Goal: Complete application form: Complete application form

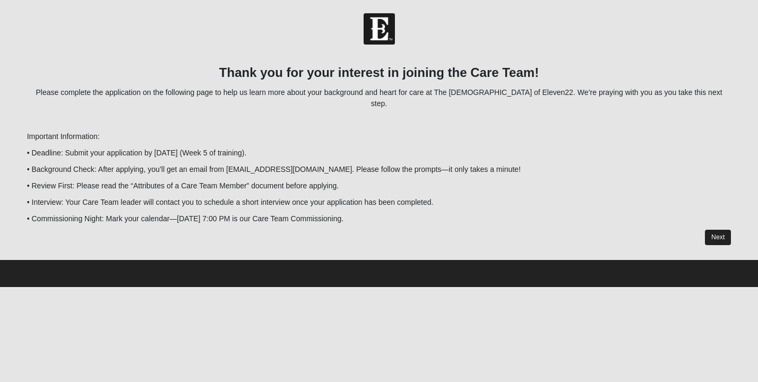
click at [721, 230] on link "Next" at bounding box center [718, 237] width 26 height 15
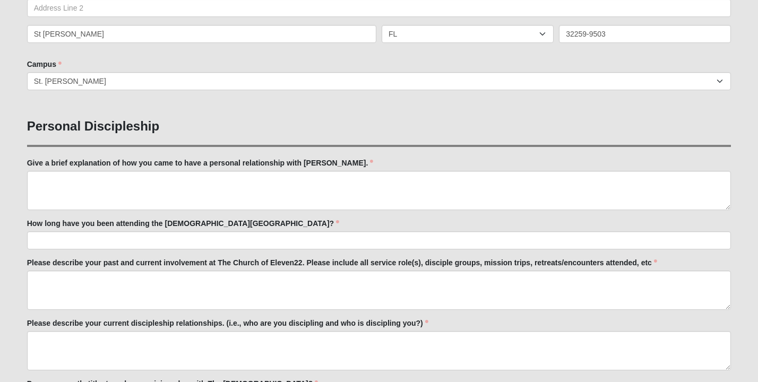
scroll to position [312, 0]
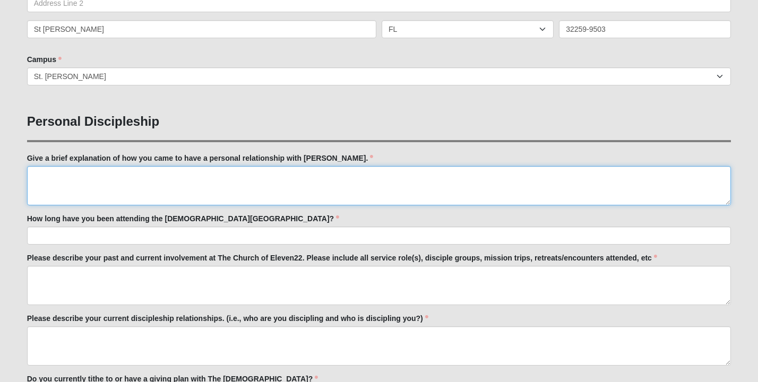
click at [39, 171] on textarea "Give a brief explanation of how you came to have a personal relationship with […" at bounding box center [379, 185] width 704 height 39
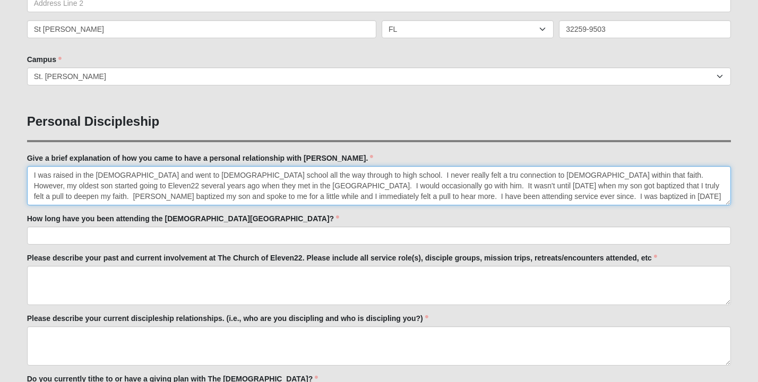
click at [466, 195] on textarea "I was raised in the [DEMOGRAPHIC_DATA] and went to [DEMOGRAPHIC_DATA] school al…" at bounding box center [379, 185] width 704 height 39
click at [571, 197] on textarea "I was raised in the [DEMOGRAPHIC_DATA] and went to [DEMOGRAPHIC_DATA] school al…" at bounding box center [379, 185] width 704 height 39
click at [447, 197] on textarea "I was raised in the [DEMOGRAPHIC_DATA] and went to [DEMOGRAPHIC_DATA] school al…" at bounding box center [379, 185] width 704 height 39
click at [576, 201] on textarea "I was raised in the [DEMOGRAPHIC_DATA] and went to [DEMOGRAPHIC_DATA] school al…" at bounding box center [379, 185] width 704 height 39
click at [576, 196] on textarea "I was raised in the [DEMOGRAPHIC_DATA] and went to [DEMOGRAPHIC_DATA] school al…" at bounding box center [379, 185] width 704 height 39
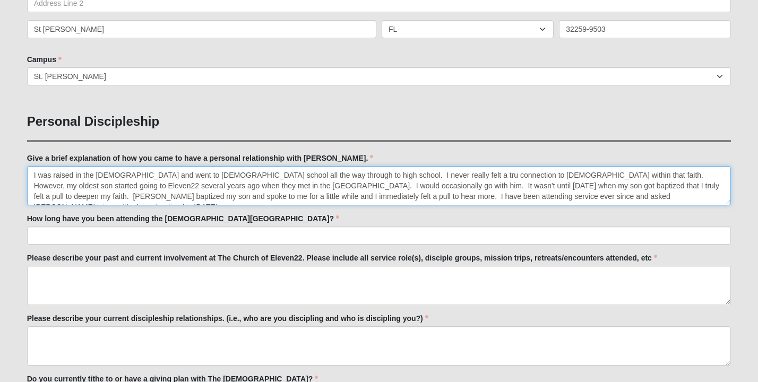
click at [649, 196] on textarea "I was raised in the [DEMOGRAPHIC_DATA] and went to [DEMOGRAPHIC_DATA] school al…" at bounding box center [379, 185] width 704 height 39
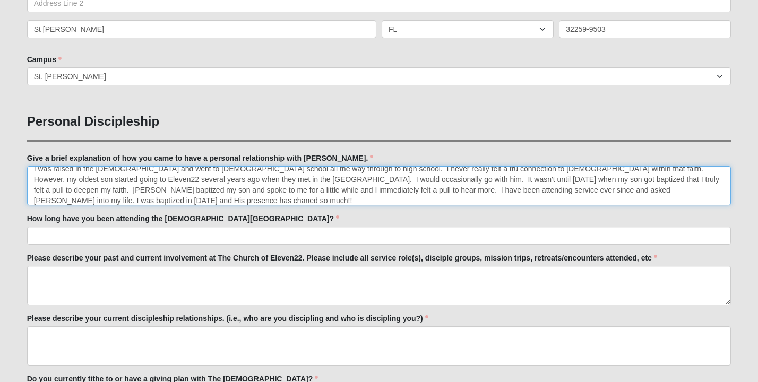
click at [703, 192] on textarea "I was raised in the [DEMOGRAPHIC_DATA] and went to [DEMOGRAPHIC_DATA] school al…" at bounding box center [379, 185] width 704 height 39
click at [98, 201] on textarea "I was raised in the [DEMOGRAPHIC_DATA] and went to [DEMOGRAPHIC_DATA] school al…" at bounding box center [379, 185] width 704 height 39
click at [85, 201] on textarea "I was raised in the [DEMOGRAPHIC_DATA] and went to [DEMOGRAPHIC_DATA] school al…" at bounding box center [379, 185] width 704 height 39
click at [40, 199] on textarea "I was raised in the [DEMOGRAPHIC_DATA] and went to [DEMOGRAPHIC_DATA] school al…" at bounding box center [379, 185] width 704 height 39
click at [42, 202] on textarea "I was raised in the [DEMOGRAPHIC_DATA] and went to [DEMOGRAPHIC_DATA] school al…" at bounding box center [379, 185] width 704 height 39
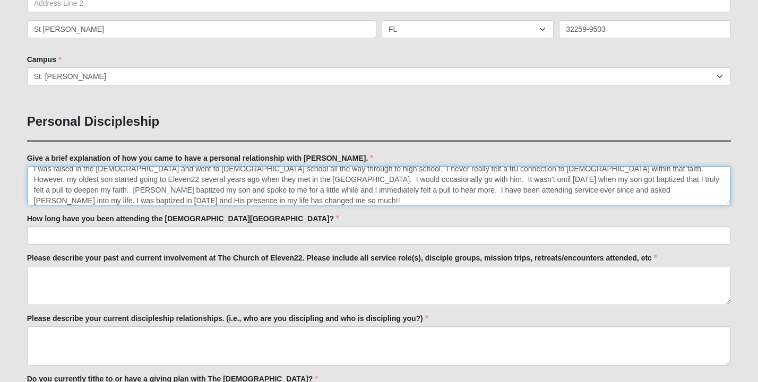
click at [56, 200] on textarea "I was raised in the [DEMOGRAPHIC_DATA] and went to [DEMOGRAPHIC_DATA] school al…" at bounding box center [379, 185] width 704 height 39
type textarea "I was raised in the [DEMOGRAPHIC_DATA] and went to [DEMOGRAPHIC_DATA] school al…"
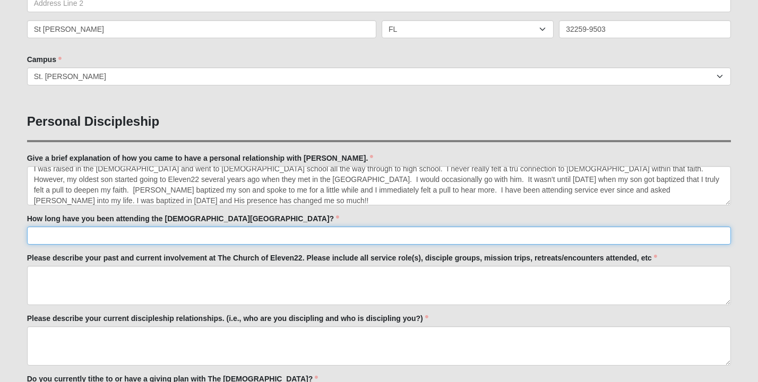
click at [64, 236] on input "How long have you been attending the [DEMOGRAPHIC_DATA][GEOGRAPHIC_DATA]?" at bounding box center [379, 236] width 704 height 18
type input "O"
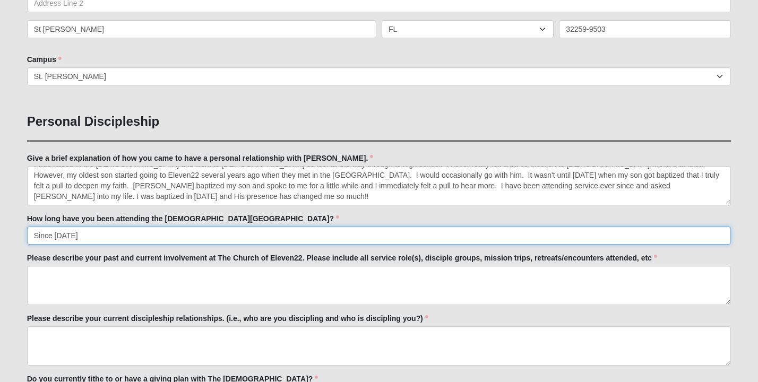
scroll to position [11, 0]
click at [54, 234] on input "Since [DATE]" at bounding box center [379, 236] width 704 height 18
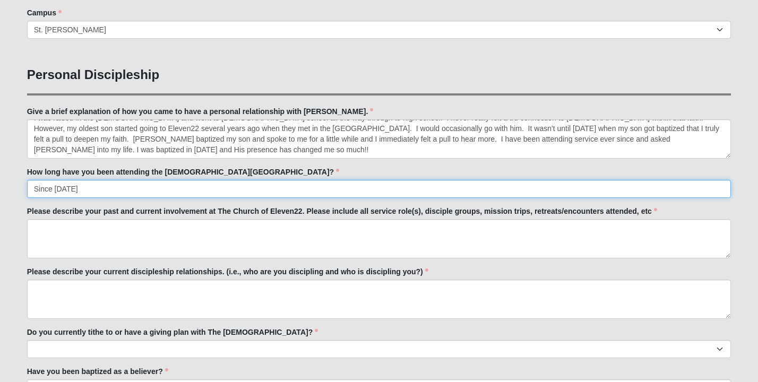
scroll to position [385, 0]
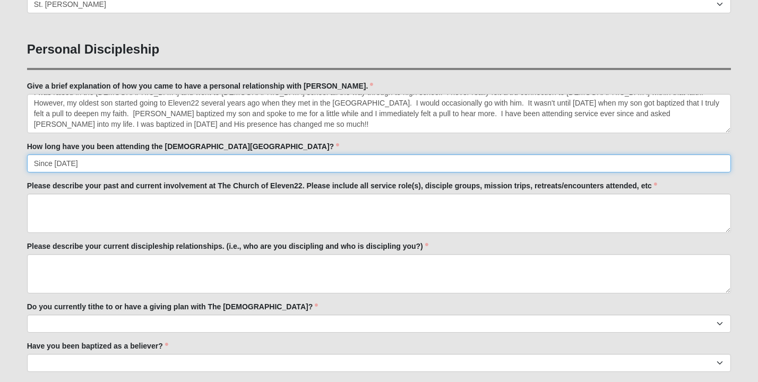
type input "Since [DATE]"
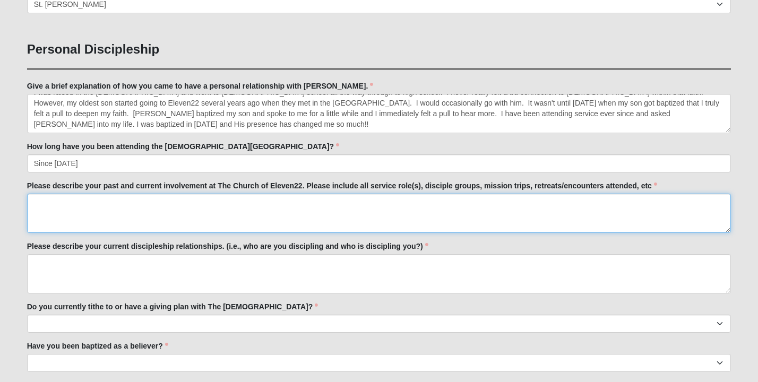
click at [47, 205] on textarea "Please describe your past and current involvement at The Church of Eleven22. Pl…" at bounding box center [379, 213] width 704 height 39
click at [147, 202] on textarea "I am on serve Team and also in a disciple group" at bounding box center [379, 213] width 704 height 39
click at [166, 202] on textarea "I am on serve Team and also in a women's disciple group" at bounding box center [379, 213] width 704 height 39
click at [249, 207] on textarea "I am on serve Team and also in a woman's disciple group" at bounding box center [379, 213] width 704 height 39
click at [131, 204] on textarea "I am on serve Team and also in a woman's disciple group" at bounding box center [379, 213] width 704 height 39
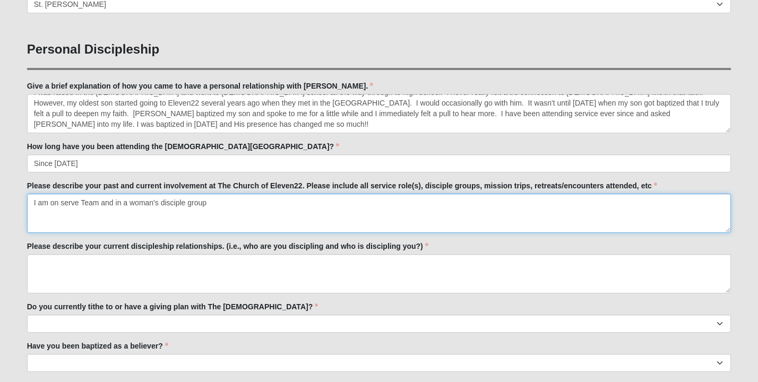
click at [215, 202] on textarea "I am on serve Team and in a woman's disciple group" at bounding box center [379, 213] width 704 height 39
type textarea "I am on serve Team and in a woman's disciple group."
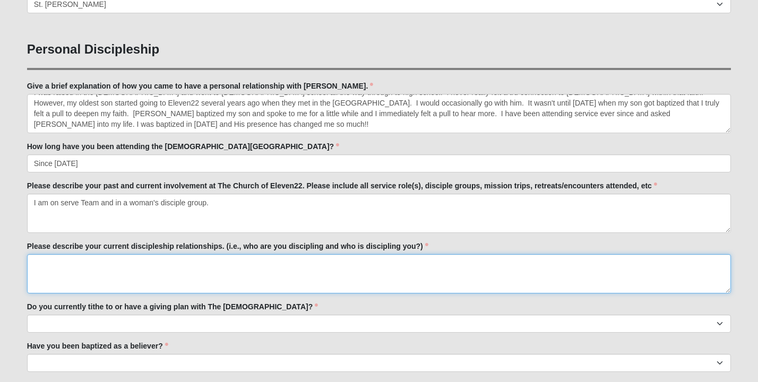
click at [71, 264] on textarea "Please describe your current discipleship relationships. (i.e., who are you dis…" at bounding box center [379, 273] width 704 height 39
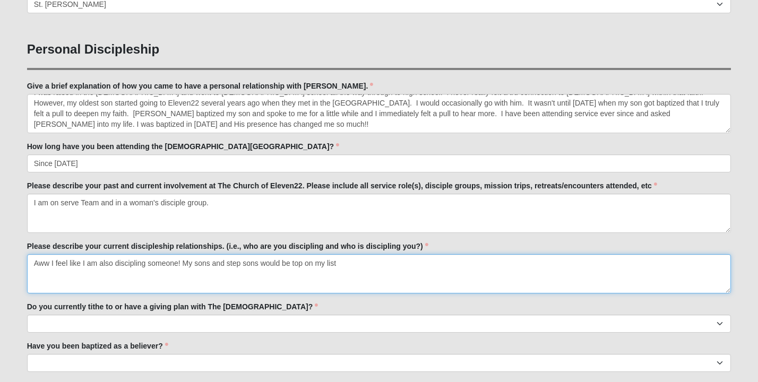
click at [225, 263] on textarea "Aww I feel like I am also discipling someone! My sons and step sons would be to…" at bounding box center [379, 273] width 704 height 39
click at [246, 263] on textarea "Aww I feel like I am also discipling someone! My sons, step sons would be top o…" at bounding box center [379, 273] width 704 height 39
click at [393, 264] on textarea "Aww I feel like I am also discipling someone! My sons, step sons, friends and f…" at bounding box center [379, 273] width 704 height 39
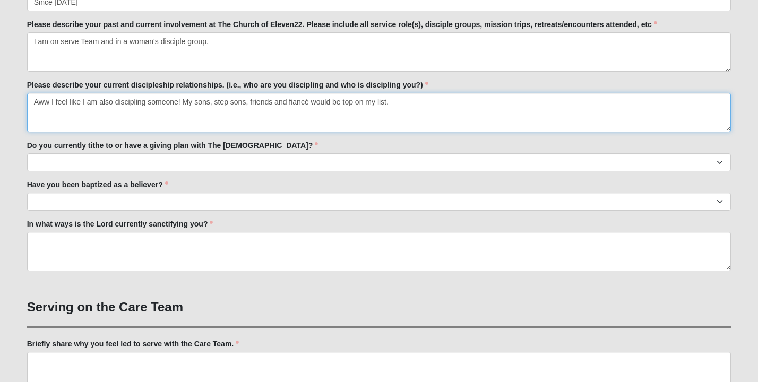
scroll to position [545, 0]
type textarea "Aww I feel like I am also discipling someone! My sons, step sons, friends and f…"
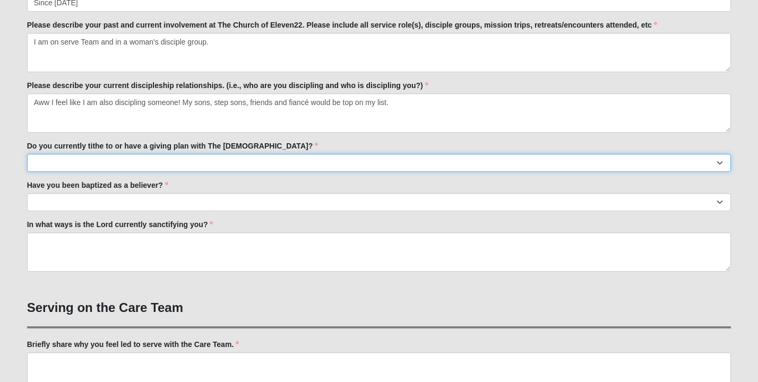
select select "False"
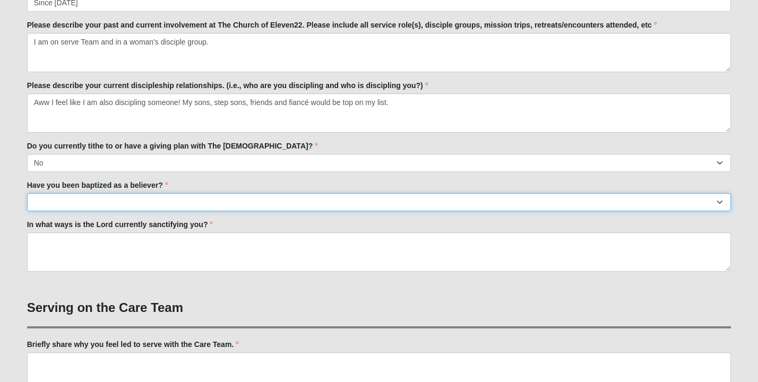
select select "True"
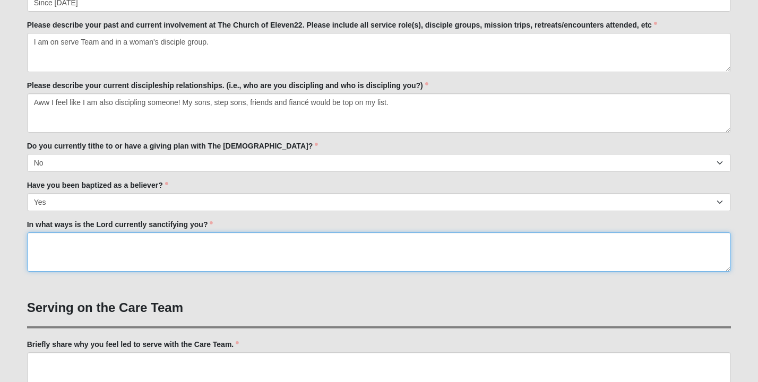
click at [42, 249] on textarea "In what ways is the Lord currently sanctifying you?" at bounding box center [379, 251] width 704 height 39
click at [265, 241] on textarea "Softening my heart and helping me to forgive some people in my life. Encouragin…" at bounding box center [379, 251] width 704 height 39
click at [526, 240] on textarea "Softening my heart and helping me to forgive some people in my life. I recently…" at bounding box center [379, 251] width 704 height 39
click at [160, 241] on textarea "Softening my heart and helping me to forgive some people in my life. I recently…" at bounding box center [379, 251] width 704 height 39
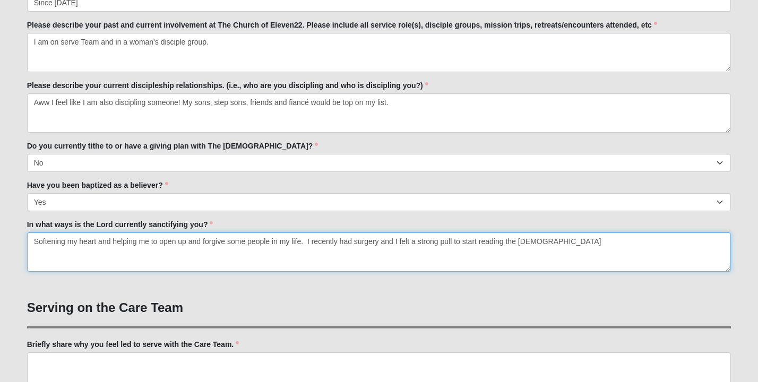
click at [112, 240] on textarea "Softening my heart and helping me to open up and forgive some people in my life…" at bounding box center [379, 251] width 704 height 39
click at [297, 240] on textarea "Softening my heart by helping me to open up and forgive some people in my life.…" at bounding box center [379, 251] width 704 height 39
click at [34, 242] on textarea "Softening my heart. Changing my outlooks and perspectives. I recently had surge…" at bounding box center [379, 251] width 704 height 39
click at [167, 243] on textarea "Leading me towards helping others by Softening my heart. Changing my outlooks a…" at bounding box center [379, 251] width 704 height 39
click at [231, 241] on textarea "Leading me towards helping others by softening my heart. Changing my outlooks a…" at bounding box center [379, 251] width 704 height 39
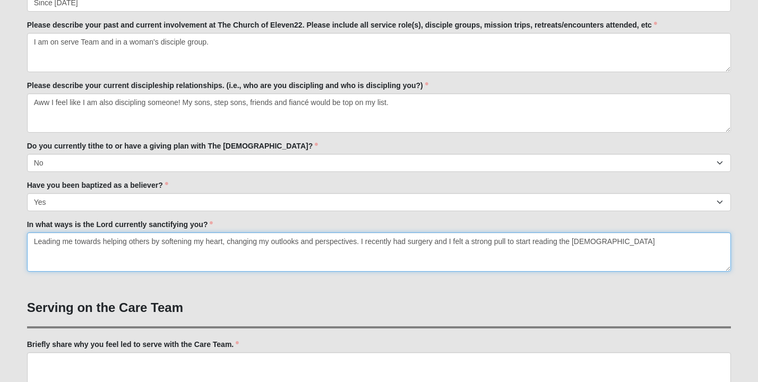
click at [357, 239] on textarea "Leading me towards helping others by softening my heart, changing my outlooks a…" at bounding box center [379, 251] width 704 height 39
click at [114, 255] on textarea "Leading me towards helping others by softening my heart, changing my outlooks a…" at bounding box center [379, 251] width 704 height 39
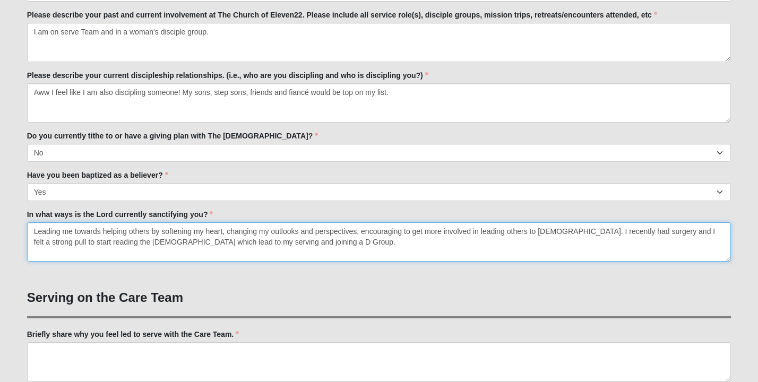
scroll to position [556, 0]
click at [405, 230] on textarea "Leading me towards helping others by softening my heart, changing my outlooks a…" at bounding box center [379, 241] width 704 height 39
click at [483, 230] on textarea "Leading me towards helping others by softening my heart, changing my outlooks a…" at bounding box center [379, 241] width 704 height 39
click at [597, 231] on textarea "Leading me towards helping others by softening my heart, changing my outlooks a…" at bounding box center [379, 241] width 704 height 39
click at [622, 231] on textarea "Leading me towards helping others by softening my heart, changing my outlooks a…" at bounding box center [379, 241] width 704 height 39
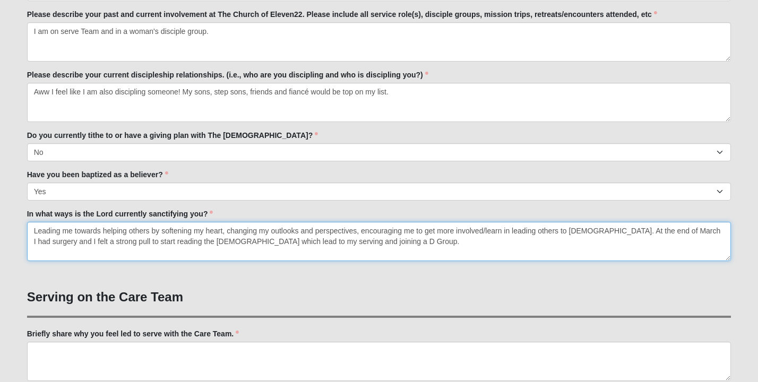
click at [719, 231] on textarea "Leading me towards helping others by softening my heart, changing my outlooks a…" at bounding box center [379, 241] width 704 height 39
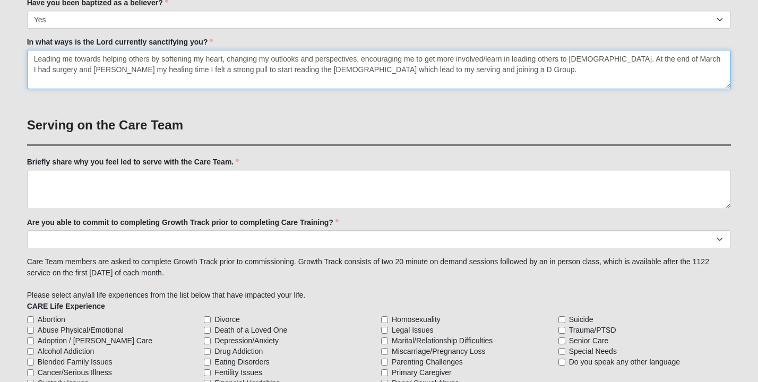
scroll to position [732, 0]
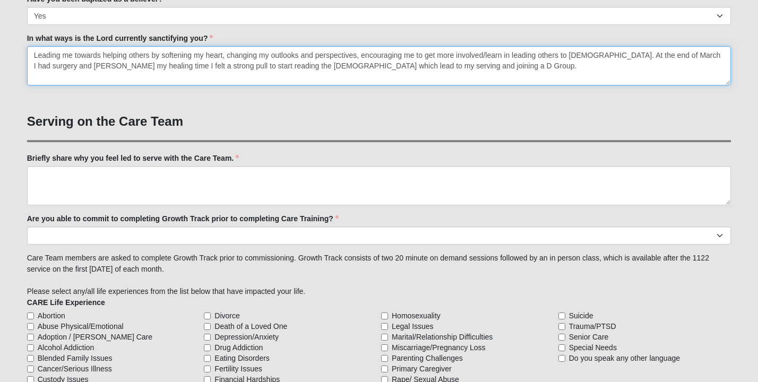
type textarea "Leading me towards helping others by softening my heart, changing my outlooks a…"
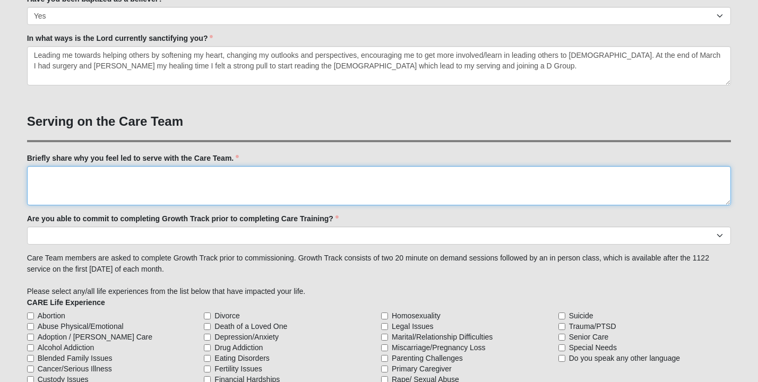
click at [39, 176] on textarea "Briefly share why you feel led to serve with the Care Team." at bounding box center [379, 185] width 704 height 39
click at [90, 173] on textarea "Honest answer.. God keeps pulling me out of the pit and I feel its" at bounding box center [379, 185] width 704 height 39
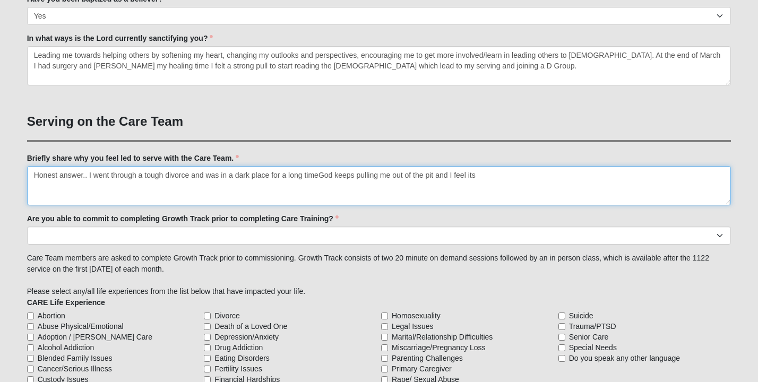
click at [251, 176] on textarea "Honest answer.. I went through a tough divorce and was in a dark place for a lo…" at bounding box center [379, 185] width 704 height 39
click at [363, 176] on textarea "Honest answer.. I went through a tough divorce and was in a dark and negative p…" at bounding box center [379, 185] width 704 height 39
click at [673, 172] on textarea "Honest answer.. I went through a tough divorce and was in a dark and negative p…" at bounding box center [379, 185] width 704 height 39
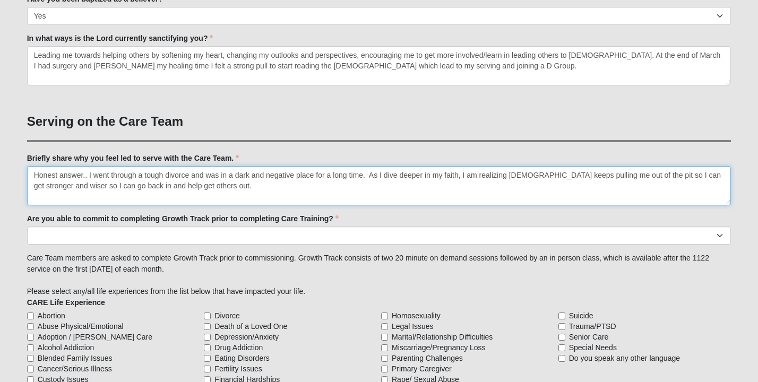
click at [205, 172] on textarea "Honest answer.. I went through a tough divorce and was in a dark and negative p…" at bounding box center [379, 185] width 704 height 39
click at [366, 173] on textarea "Honest answer.. I went through a tough divorce. I was in a dark and negative pl…" at bounding box center [379, 185] width 704 height 39
click at [427, 192] on textarea "Honest answer.. I went through a tough divorce. I was in a dark and negative pl…" at bounding box center [379, 185] width 704 height 39
click at [555, 174] on textarea "Honest answer.. I went through a tough divorce. I was in a dark and negative pl…" at bounding box center [379, 185] width 704 height 39
click at [557, 174] on textarea "Honest answer.. I went through a tough divorce. I was in a dark and negative pl…" at bounding box center [379, 185] width 704 height 39
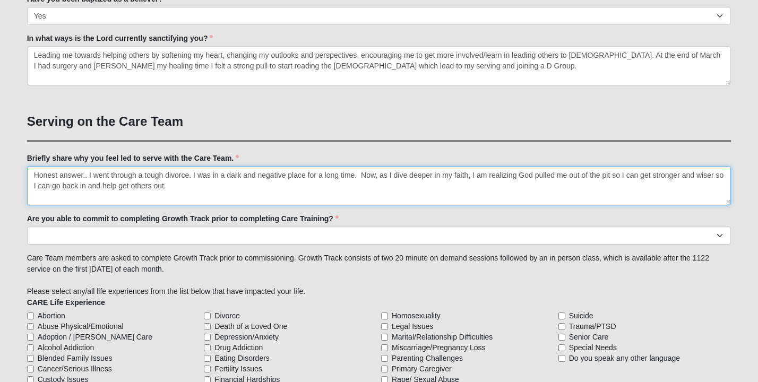
click at [726, 177] on textarea "Honest answer.. I went through a tough divorce. I was in a dark and negative pl…" at bounding box center [379, 185] width 704 height 39
click at [65, 187] on textarea "Honest answer.. I went through a tough divorce. I was in a dark and negative pl…" at bounding box center [379, 185] width 704 height 39
click at [98, 185] on textarea "Honest answer.. I went through a tough divorce. I was in a dark and negative pl…" at bounding box center [379, 185] width 704 height 39
click at [142, 185] on textarea "Honest answer.. I went through a tough divorce. I was in a dark and negative pl…" at bounding box center [379, 185] width 704 height 39
click at [359, 174] on textarea "Honest answer.. I went through a tough divorce. I was in a dark and negative pl…" at bounding box center [379, 185] width 704 height 39
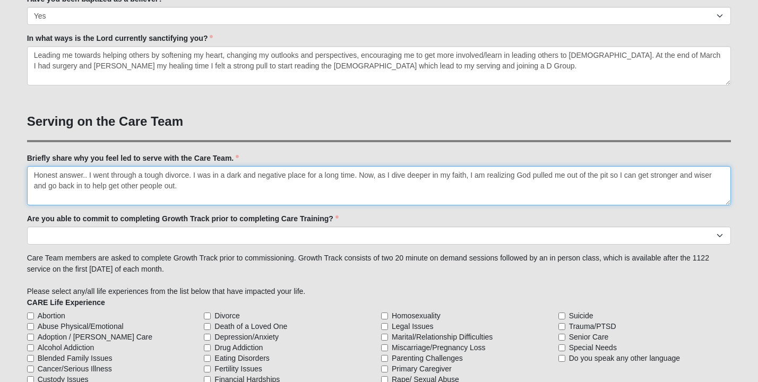
click at [48, 186] on textarea "Honest answer.. I went through a tough divorce. I was in a dark and negative pl…" at bounding box center [379, 185] width 704 height 39
click at [105, 185] on textarea "Honest answer.. I went through a tough divorce. I was in a dark and negative pl…" at bounding box center [379, 185] width 704 height 39
click at [141, 186] on textarea "Honest answer.. I went through a tough divorce. I was in a dark and negative pl…" at bounding box center [379, 185] width 704 height 39
click at [197, 186] on textarea "Honest answer.. I went through a tough divorce. I was in a dark and negative pl…" at bounding box center [379, 185] width 704 height 39
click at [650, 176] on textarea "Honest answer.. I went through a tough divorce. I was in a dark and negative pl…" at bounding box center [379, 185] width 704 height 39
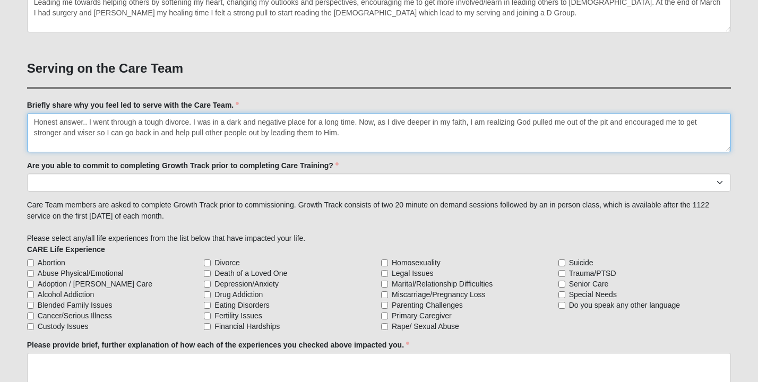
scroll to position [788, 0]
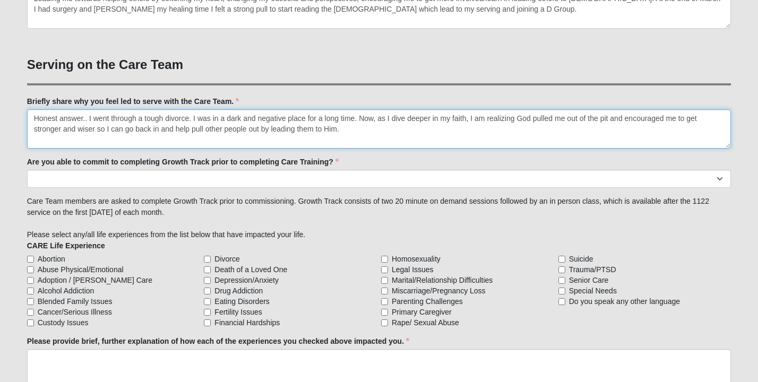
type textarea "Honest answer.. I went through a tough divorce. I was in a dark and negative pl…"
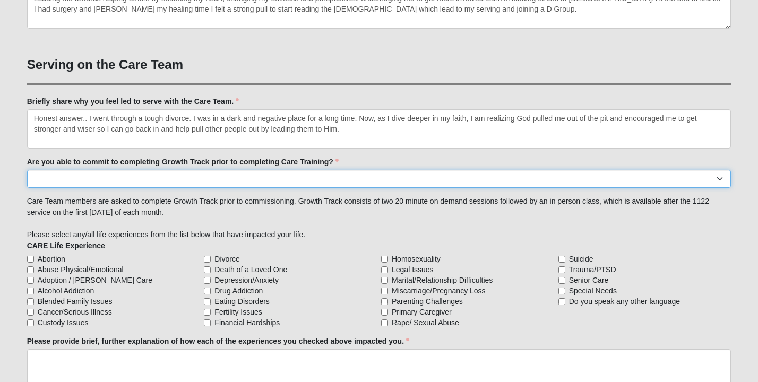
select select "Yes"
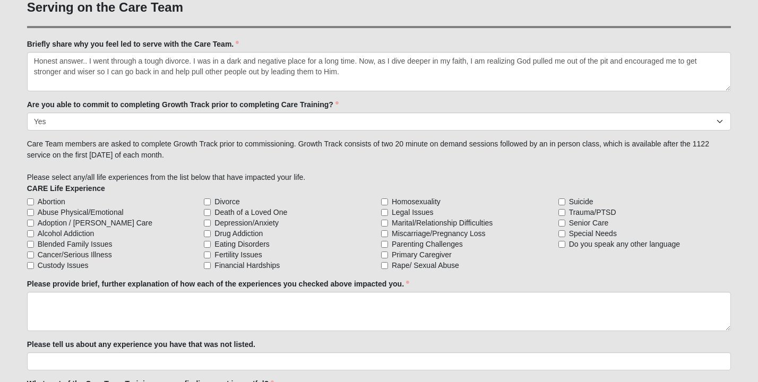
scroll to position [846, 0]
click at [208, 200] on input "Divorce" at bounding box center [207, 201] width 7 height 7
checkbox input "true"
click at [208, 210] on input "Death of a Loved One" at bounding box center [207, 211] width 7 height 7
checkbox input "true"
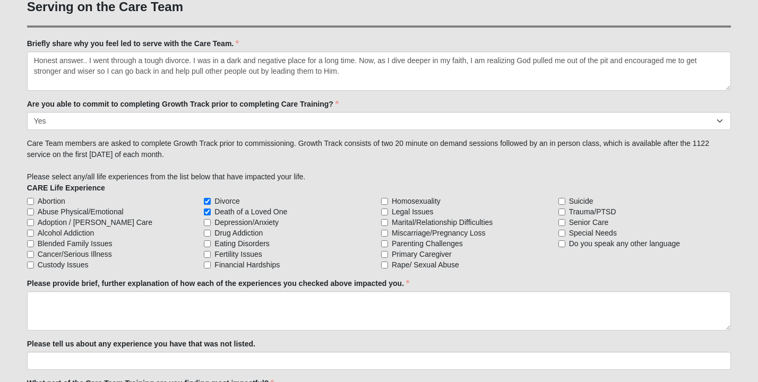
click at [208, 219] on input "Depression/Anxiety" at bounding box center [207, 222] width 7 height 7
checkbox input "true"
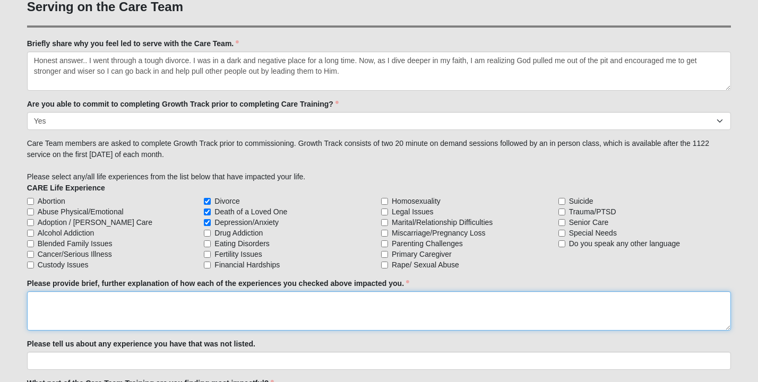
click at [106, 298] on textarea "Please provide brief, further explanation of how each of the experiences you ch…" at bounding box center [379, 310] width 704 height 39
type textarea "D"
click at [87, 299] on textarea "My divorce was the darkest time of my life." at bounding box center [379, 310] width 704 height 39
click at [205, 299] on textarea "My divorce was by far the darkest time of my life." at bounding box center [379, 310] width 704 height 39
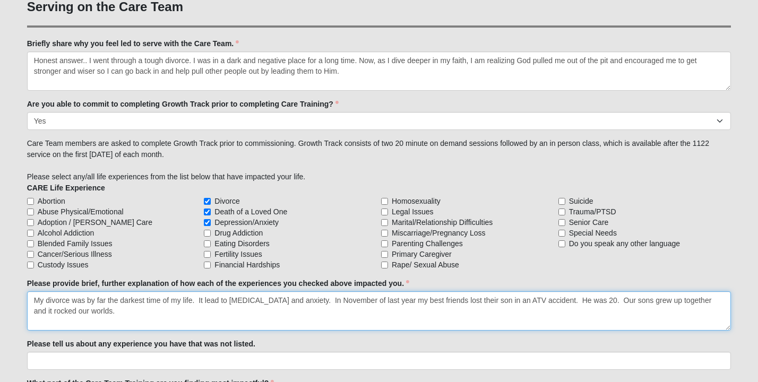
click at [34, 313] on textarea "My divorce was by far the darkest time of my life. It lead to [MEDICAL_DATA] an…" at bounding box center [379, 310] width 704 height 39
click at [184, 310] on textarea "My divorce was by far the darkest time of my life. It lead to [MEDICAL_DATA] an…" at bounding box center [379, 310] width 704 height 39
click at [446, 299] on textarea "My divorce was by far the darkest time of my life. It lead to [MEDICAL_DATA] an…" at bounding box center [379, 310] width 704 height 39
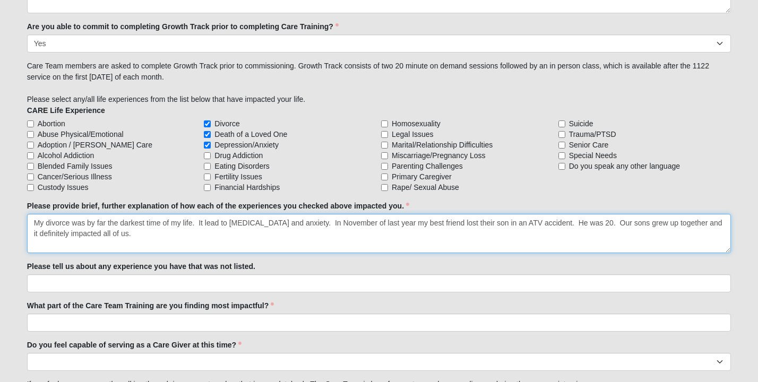
scroll to position [926, 0]
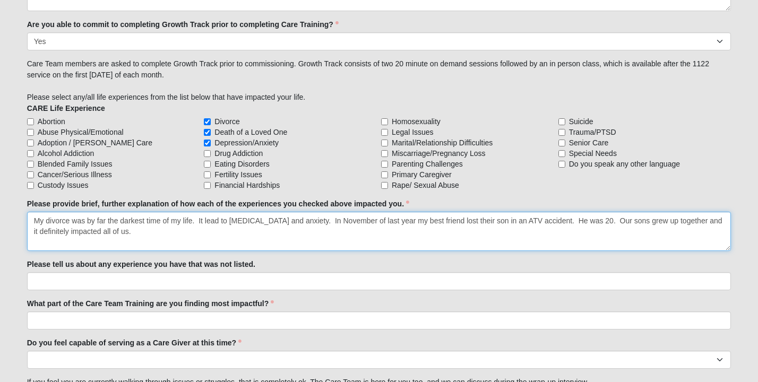
type textarea "My divorce was by far the darkest time of my life. It lead to [MEDICAL_DATA] an…"
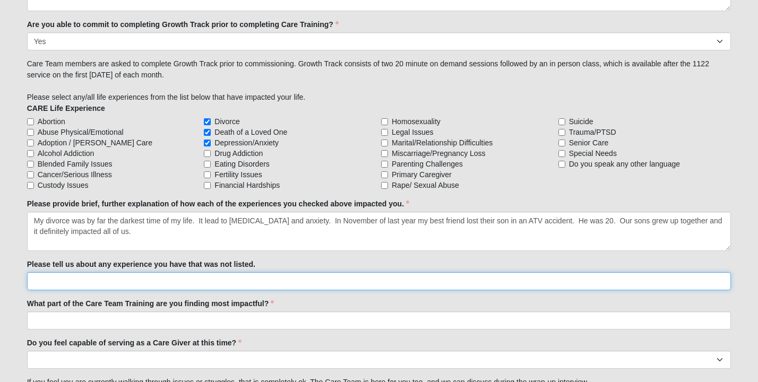
click at [55, 281] on input "Please tell us about any experience you have that was not listed." at bounding box center [379, 281] width 704 height 18
click at [257, 282] on input "My oldest son was diagnosed with [MEDICAL_DATA] when he was 15. So I have some …" at bounding box center [379, 281] width 704 height 18
click at [412, 281] on input "My oldest son was diagnosed with [MEDICAL_DATA] when he was 15, he is now 26. S…" at bounding box center [379, 281] width 704 height 18
click at [520, 282] on input "My oldest son was diagnosed with [MEDICAL_DATA] when he was 15, he is now 26. S…" at bounding box center [379, 281] width 704 height 18
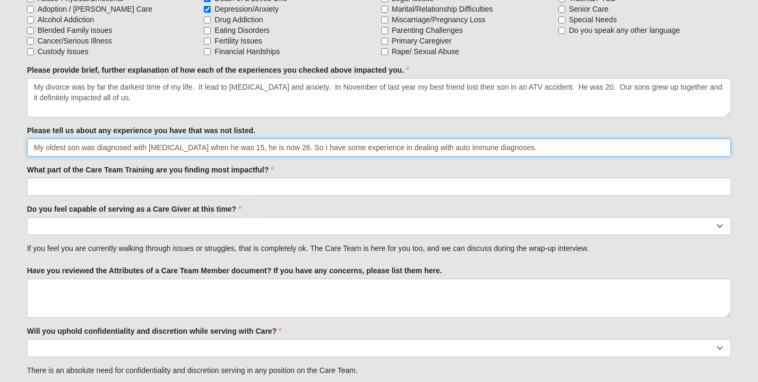
scroll to position [1060, 0]
type input "My oldest son was diagnosed with [MEDICAL_DATA] when he was 15, he is now 26. S…"
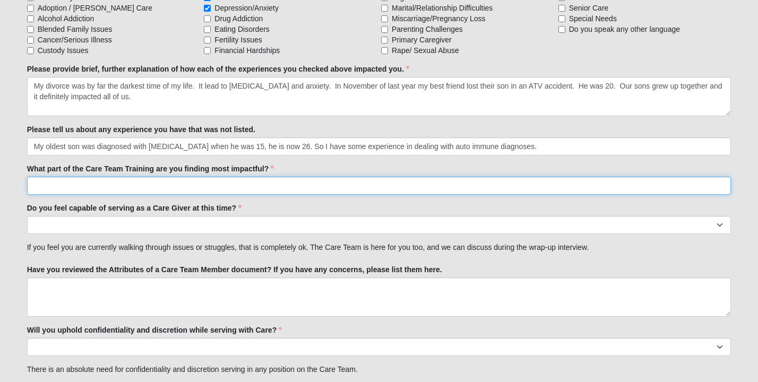
click at [59, 189] on input "What part of the Care Team Training are you finding most impactful?" at bounding box center [379, 186] width 704 height 18
click at [158, 185] on input "Learning how to lead others to [DEMOGRAPHIC_DATA] rather than advising or fixin…" at bounding box center [379, 186] width 704 height 18
click at [233, 184] on input "Learning how to lead others to [DEMOGRAPHIC_DATA] rather than advising or fixin…" at bounding box center [379, 186] width 704 height 18
click at [280, 186] on input "Learning how to lead others to [PERSON_NAME] rather than advising or trying to …" at bounding box center [379, 186] width 704 height 18
type input "Learning how to lead others to [PERSON_NAME] rather than advising or trying to …"
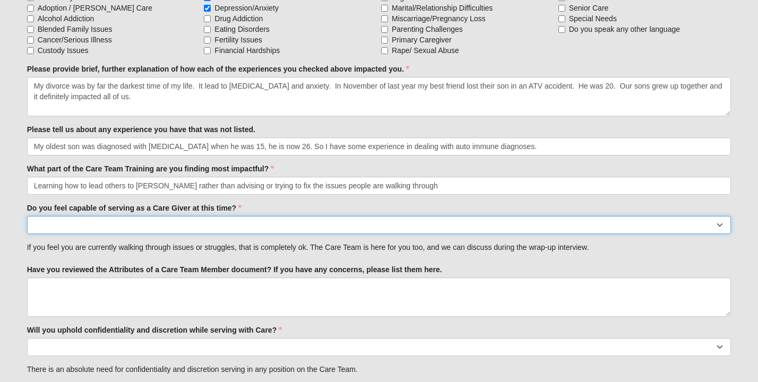
select select "True"
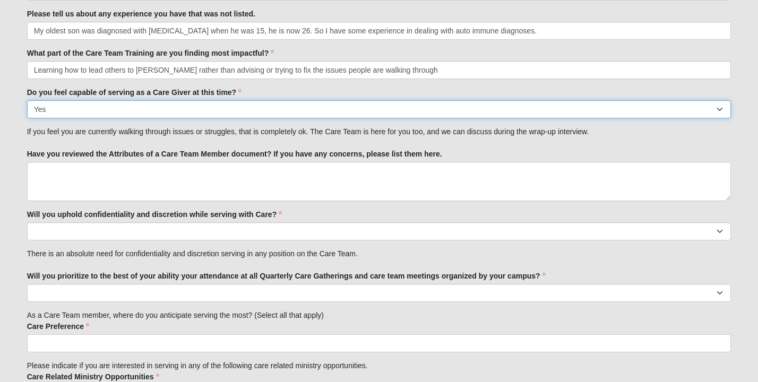
scroll to position [1177, 0]
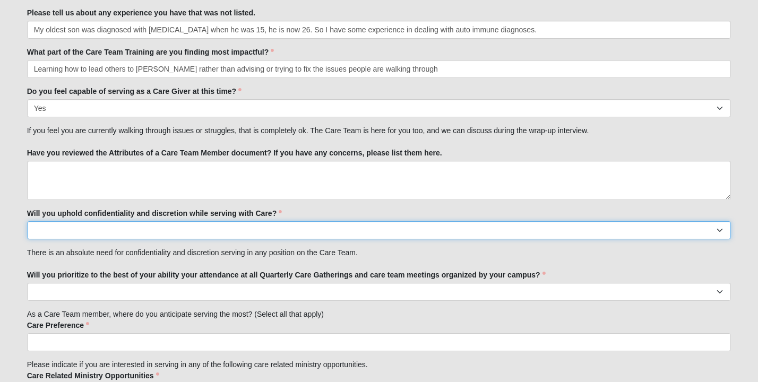
select select "True"
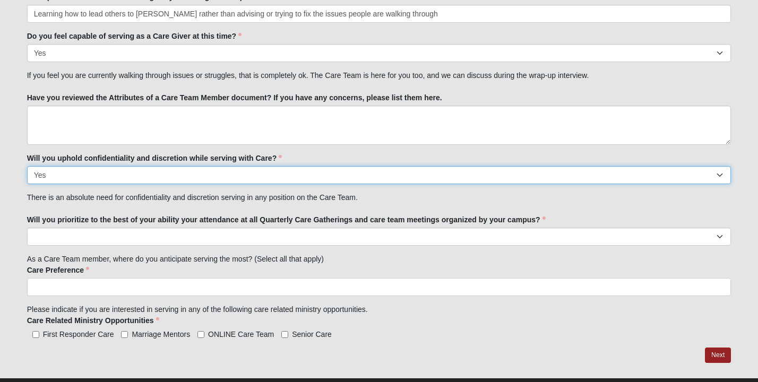
scroll to position [1233, 0]
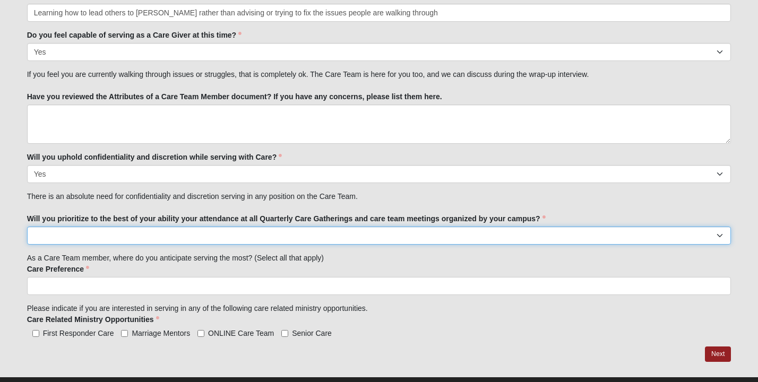
select select "True"
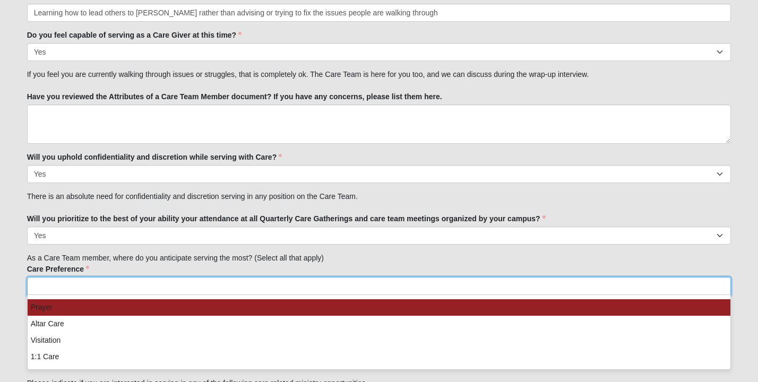
click at [164, 290] on ul at bounding box center [379, 286] width 704 height 18
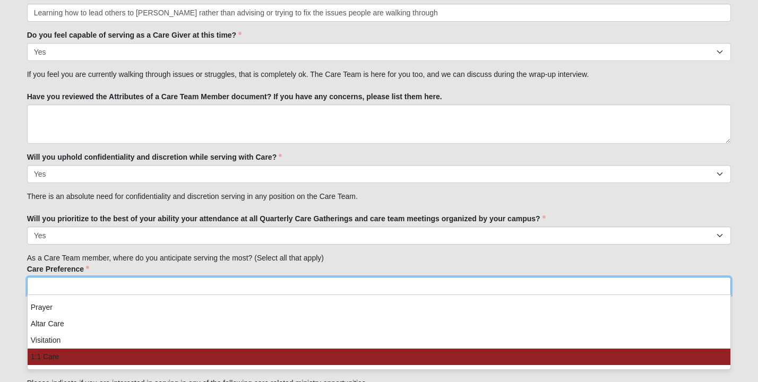
click at [145, 358] on li "1:1 Care" at bounding box center [379, 357] width 703 height 16
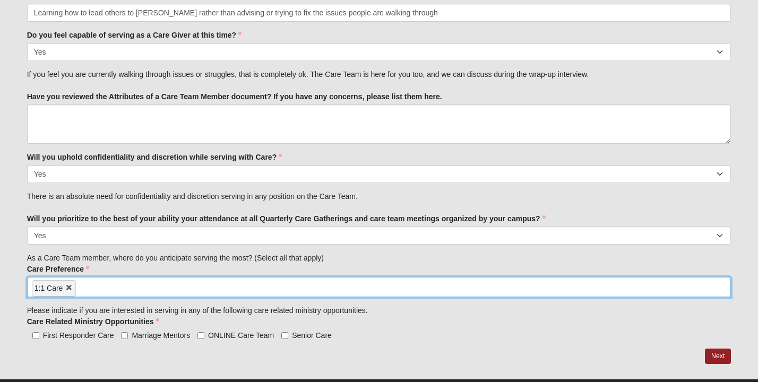
click at [259, 293] on ul "1:1 Care" at bounding box center [379, 287] width 704 height 20
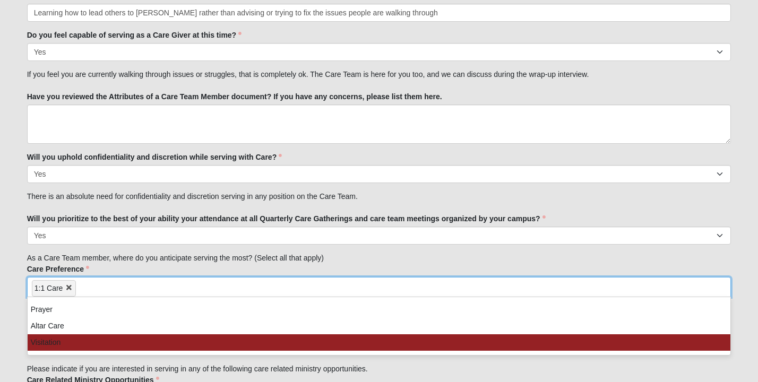
click at [247, 337] on li "Visitation" at bounding box center [379, 342] width 703 height 16
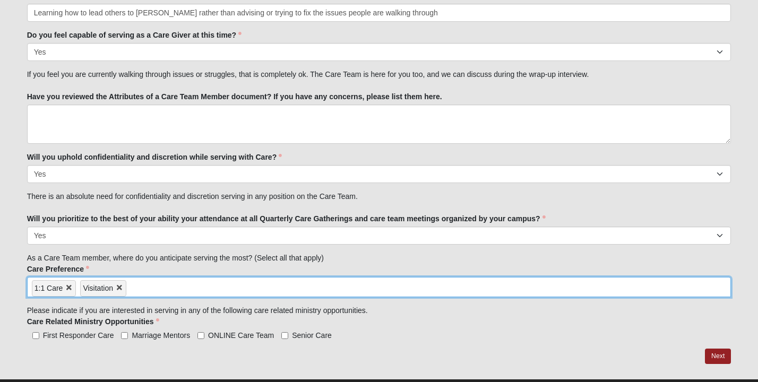
click at [213, 289] on ul "1:1 Care Visitation" at bounding box center [379, 287] width 704 height 20
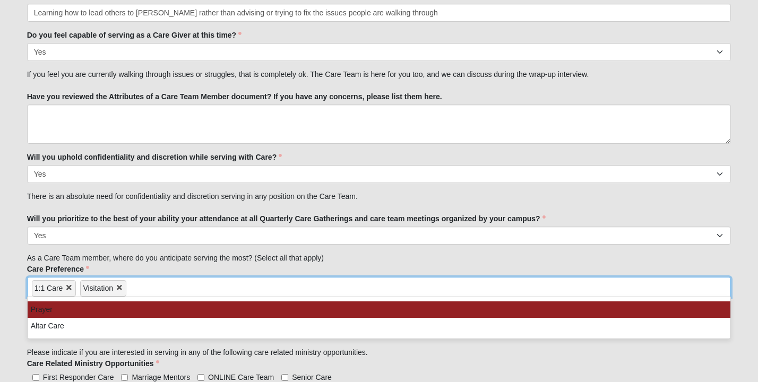
click at [213, 306] on li "Prayer" at bounding box center [379, 309] width 703 height 16
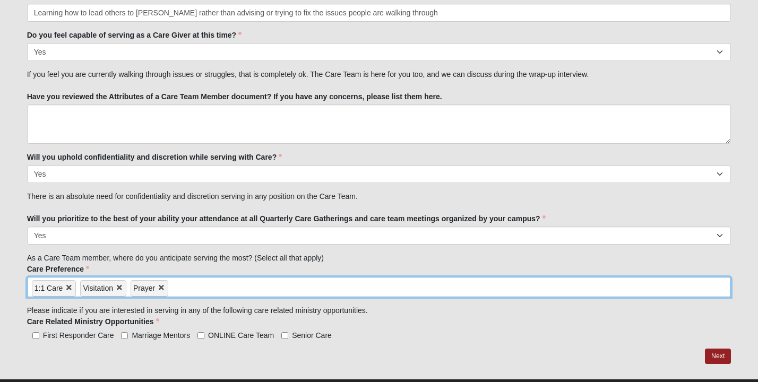
click at [222, 287] on input "search" at bounding box center [213, 285] width 91 height 17
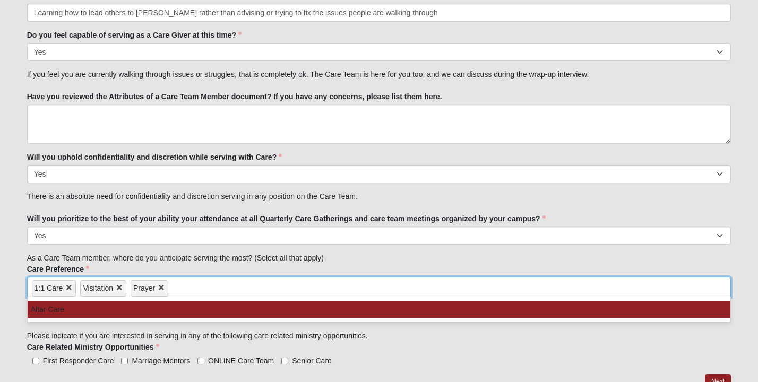
click at [198, 311] on li "Altar Care" at bounding box center [379, 309] width 703 height 16
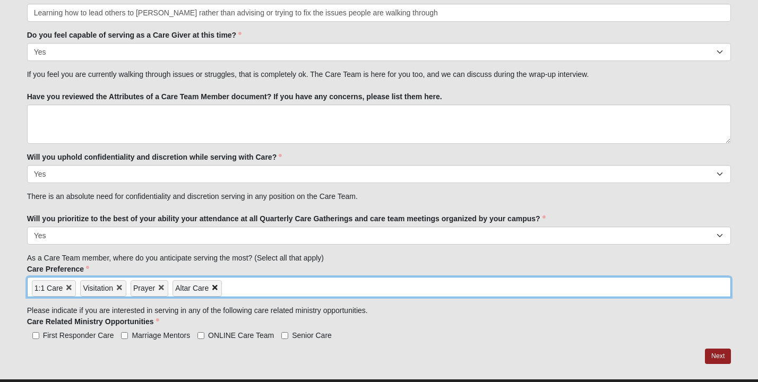
click at [208, 285] on link at bounding box center [208, 288] width 0 height 8
click at [155, 285] on link at bounding box center [155, 288] width 0 height 8
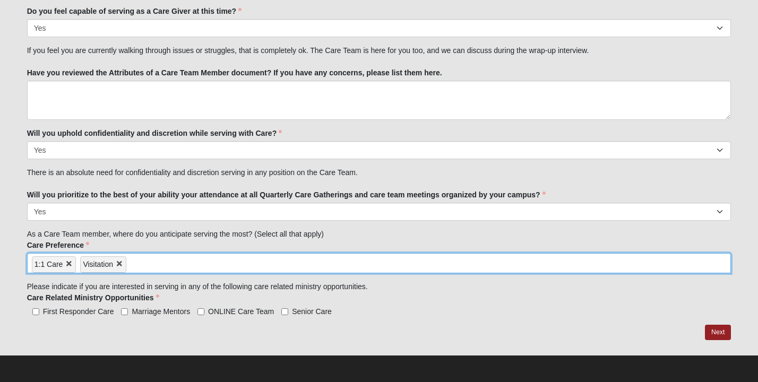
scroll to position [1257, 0]
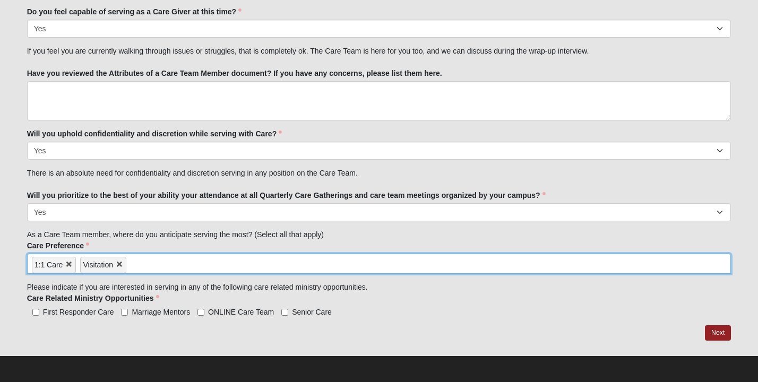
click at [145, 265] on input "search" at bounding box center [171, 262] width 91 height 17
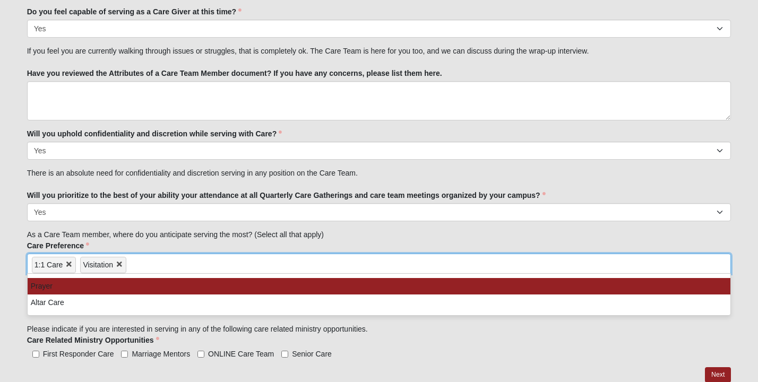
click at [121, 290] on li "Prayer" at bounding box center [379, 286] width 703 height 16
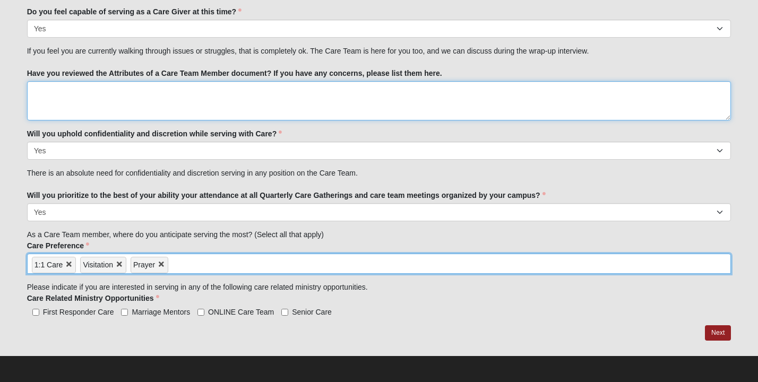
click at [68, 86] on textarea "Have you reviewed the Attributes of a Care Team Member document? If you have an…" at bounding box center [379, 100] width 704 height 39
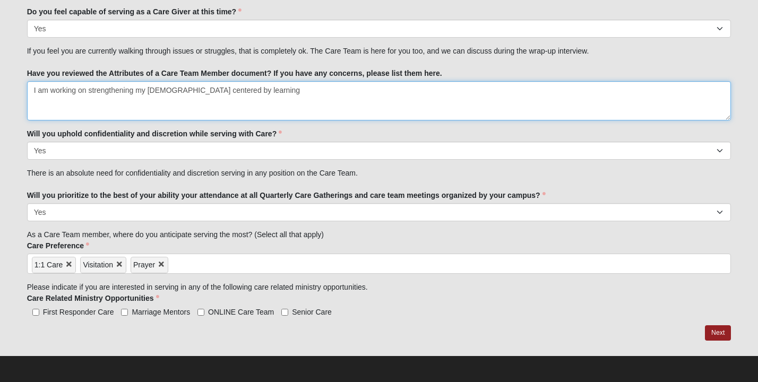
click at [211, 93] on textarea "I am working on strengthening my [DEMOGRAPHIC_DATA] centered by learning" at bounding box center [379, 100] width 704 height 39
click at [320, 94] on textarea "I am working on strengthening my [DEMOGRAPHIC_DATA] centered by reading the [DE…" at bounding box center [379, 100] width 704 height 39
type textarea "I am working on strengthening my [DEMOGRAPHIC_DATA] centered by reading the [DE…"
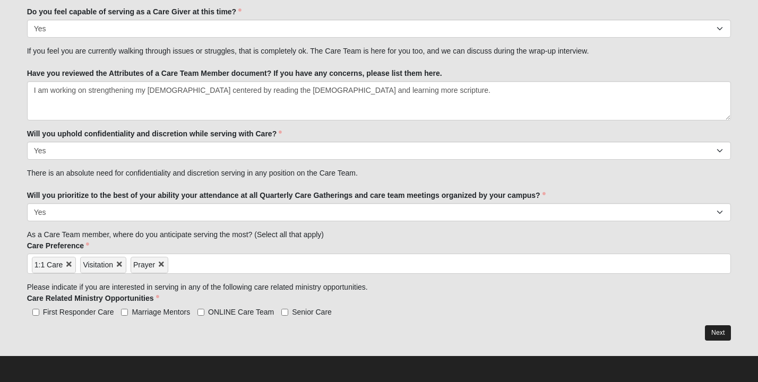
click at [715, 330] on link "Next" at bounding box center [718, 332] width 26 height 15
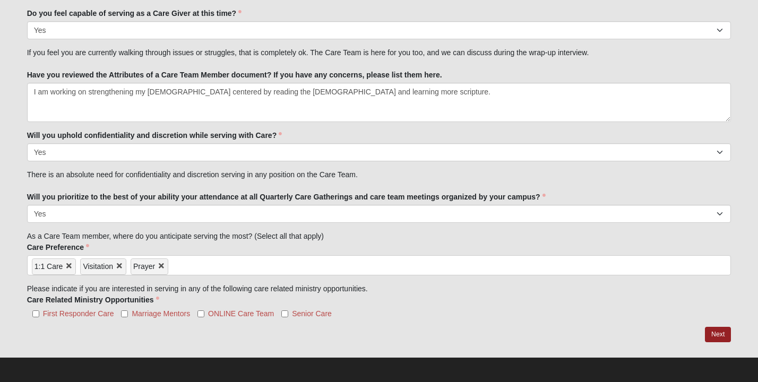
scroll to position [1298, 0]
click at [36, 313] on input "First Responder Care" at bounding box center [35, 313] width 7 height 7
checkbox input "true"
click at [127, 314] on input "Marriage Mentors" at bounding box center [124, 313] width 7 height 7
checkbox input "true"
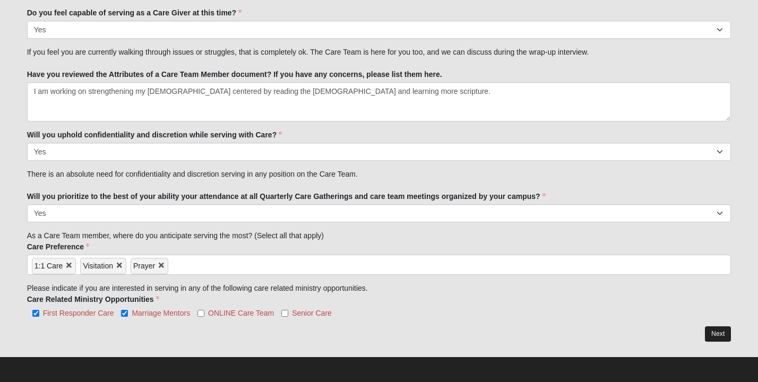
click at [723, 332] on link "Next" at bounding box center [718, 333] width 26 height 15
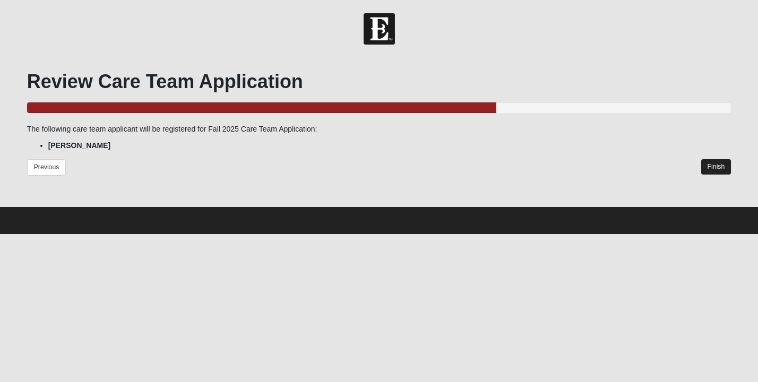
click at [715, 167] on link "Finish" at bounding box center [716, 166] width 30 height 15
